Goal: Complete application form

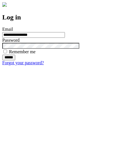
type input "**********"
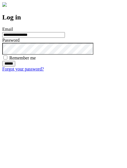
click at [15, 67] on input "******" at bounding box center [8, 64] width 13 height 6
type input "**********"
click at [15, 67] on input "******" at bounding box center [8, 64] width 13 height 6
